Goal: Find specific page/section: Find specific page/section

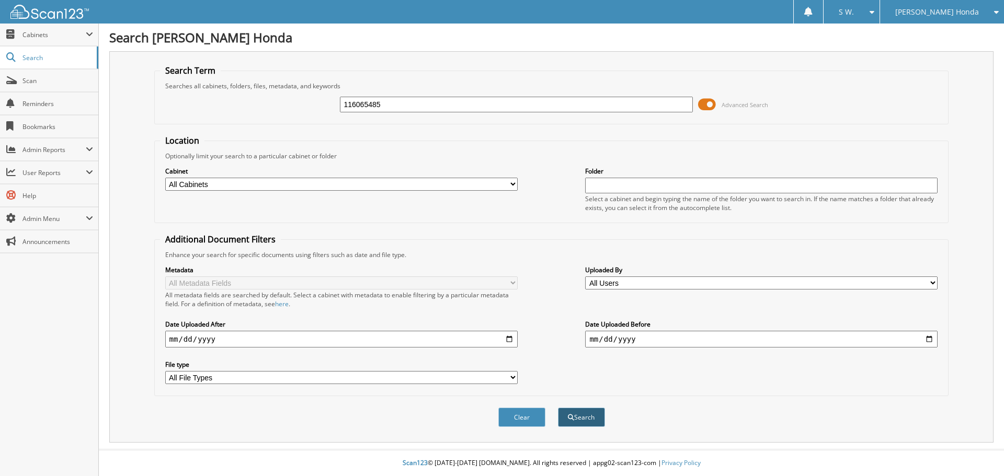
type input "116065485"
click at [574, 419] on button "Search" at bounding box center [581, 417] width 47 height 19
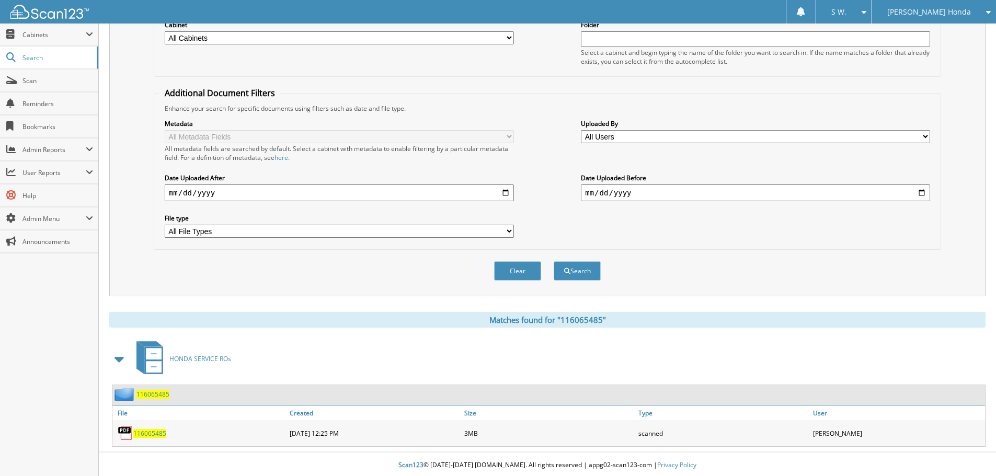
scroll to position [149, 0]
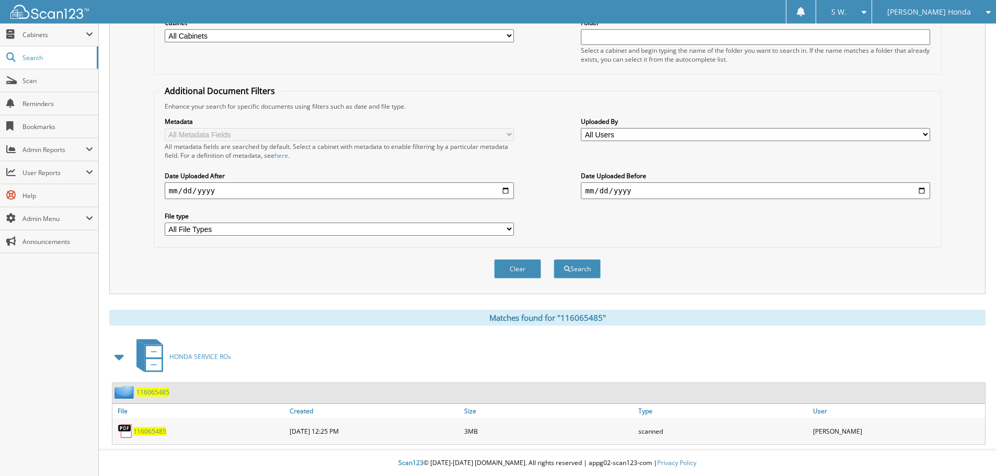
click at [148, 431] on span "116065485" at bounding box center [149, 431] width 33 height 9
click at [25, 82] on span "Scan" at bounding box center [57, 80] width 71 height 9
